Goal: Navigation & Orientation: Go to known website

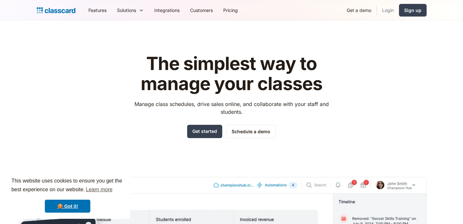
click at [392, 11] on link "Login" at bounding box center [388, 10] width 22 height 15
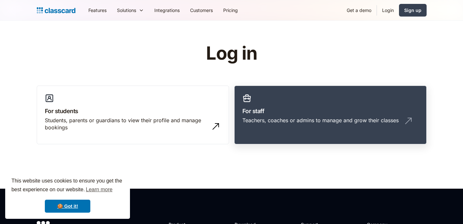
click at [258, 115] on h3 "For staff" at bounding box center [330, 111] width 176 height 9
